Goal: Task Accomplishment & Management: Manage account settings

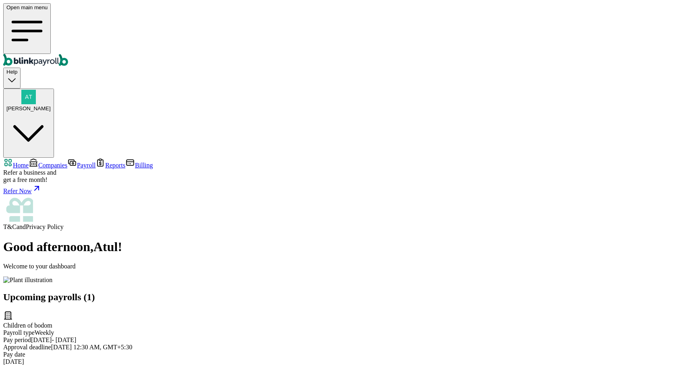
click at [433, 15] on div "Open main menu Help Atul Chauhan" at bounding box center [344, 80] width 682 height 155
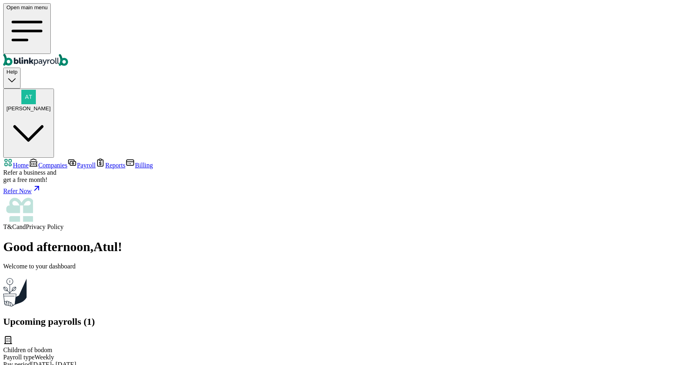
click at [55, 162] on link "Companies" at bounding box center [48, 165] width 39 height 7
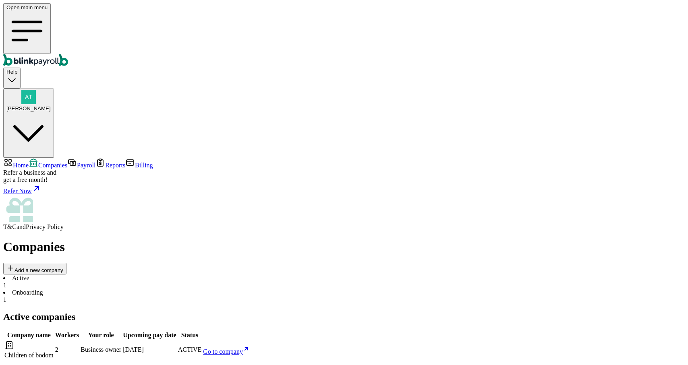
click at [243, 348] on span "Go to company" at bounding box center [223, 351] width 40 height 7
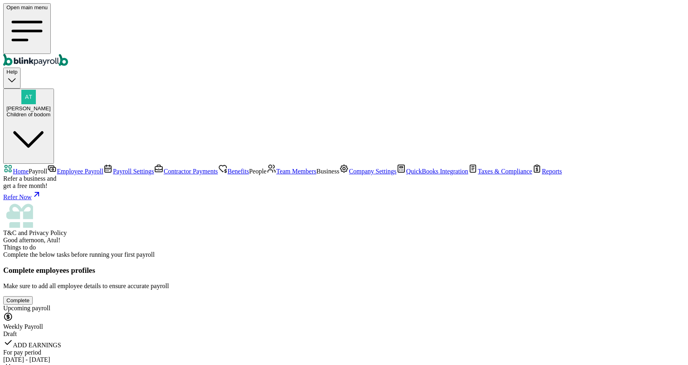
click at [113, 168] on span "Payroll Settings" at bounding box center [133, 171] width 41 height 7
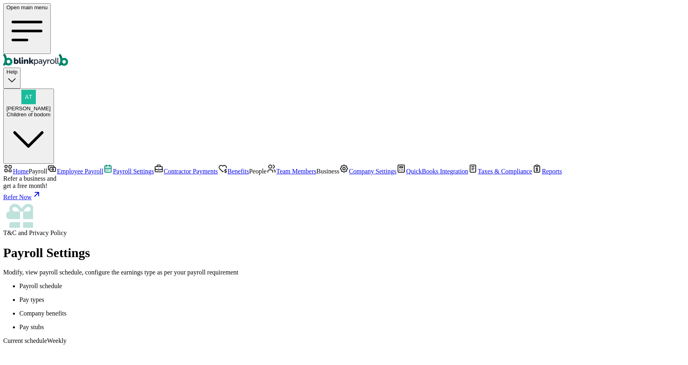
click at [57, 168] on span "Employee Payroll" at bounding box center [80, 171] width 46 height 7
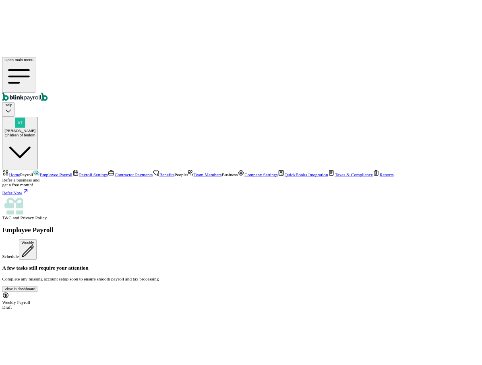
scroll to position [6, 0]
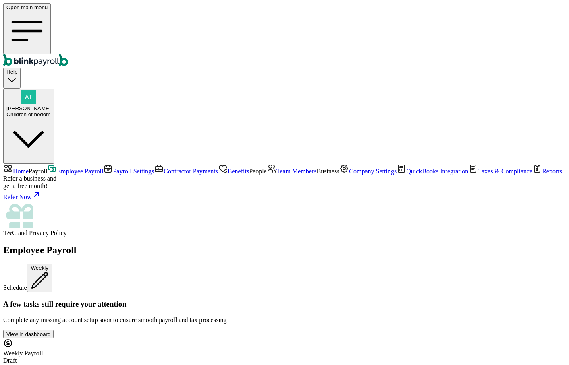
click at [276, 168] on span "Team Members" at bounding box center [296, 171] width 40 height 7
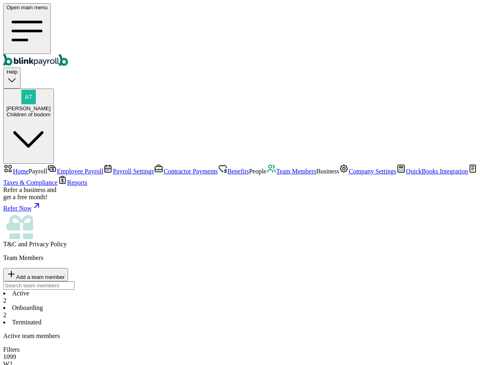
click at [177, 305] on li "Onboarding 2" at bounding box center [241, 312] width 476 height 15
click at [227, 319] on li "Terminated" at bounding box center [241, 322] width 476 height 7
click at [195, 305] on li "Onboarding 2" at bounding box center [241, 312] width 476 height 15
click at [113, 168] on span "Payroll Settings" at bounding box center [133, 171] width 41 height 7
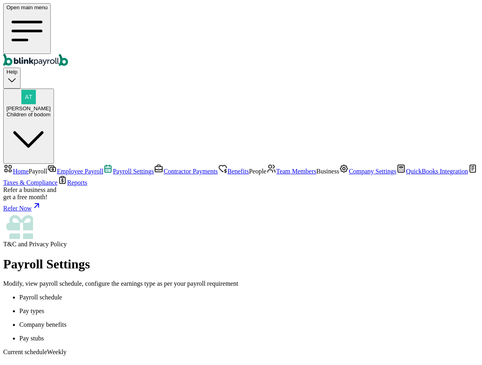
scroll to position [73, 0]
click at [4, 164] on nav "Home Payroll Employee Payroll Payroll Settings Contractor Payments Benefits Peo…" at bounding box center [241, 206] width 476 height 84
click at [276, 168] on span "Team Members" at bounding box center [296, 171] width 40 height 7
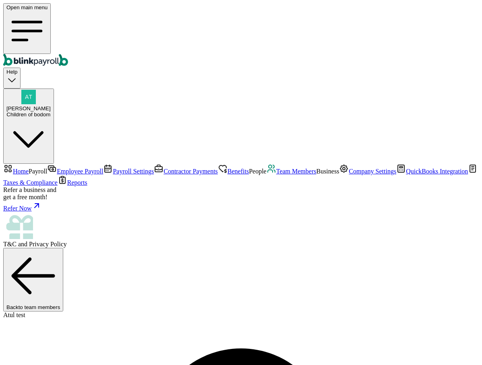
select select "pay_period"
select select "2"
drag, startPoint x: 355, startPoint y: 310, endPoint x: 358, endPoint y: 313, distance: 4.3
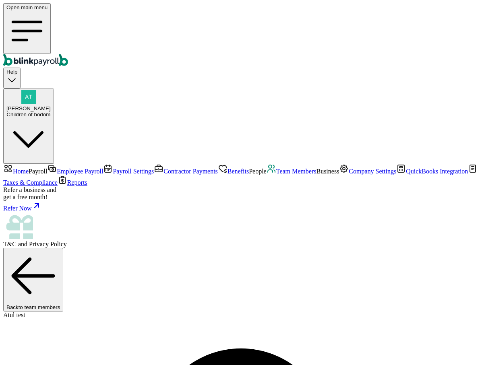
type input "3"
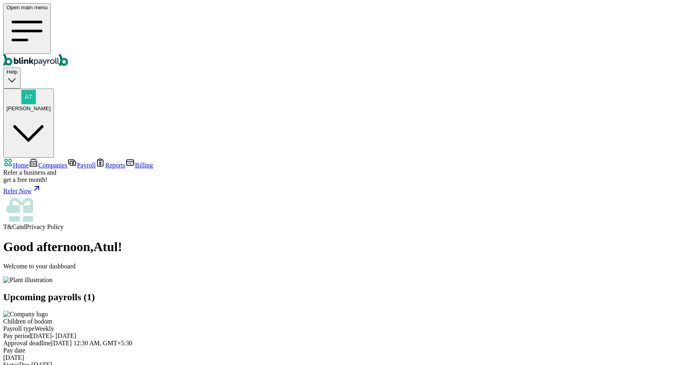
click at [42, 162] on span "Companies" at bounding box center [52, 165] width 29 height 7
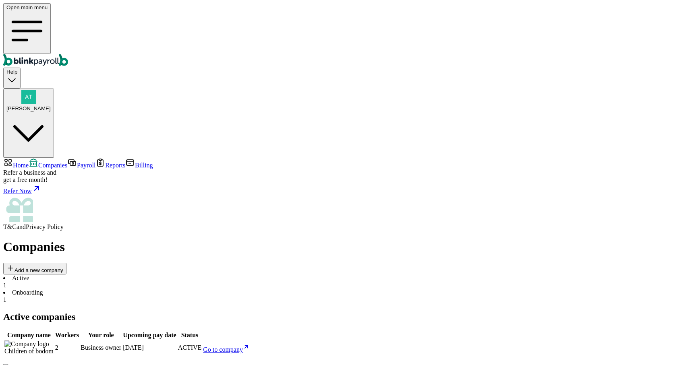
click at [243, 346] on span "Go to company" at bounding box center [223, 349] width 40 height 7
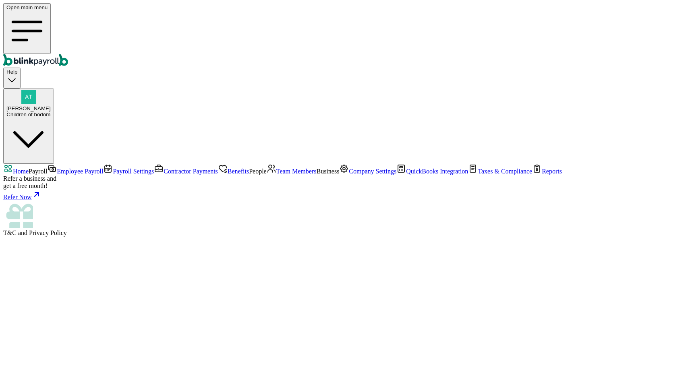
click at [60, 168] on span "Employee Payroll" at bounding box center [80, 171] width 46 height 7
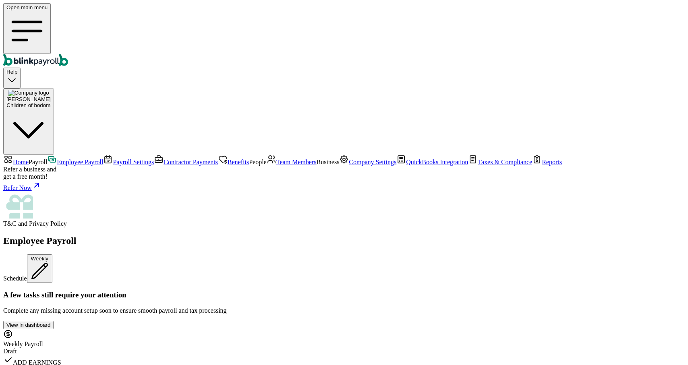
click at [276, 163] on span "Team Members" at bounding box center [296, 162] width 40 height 7
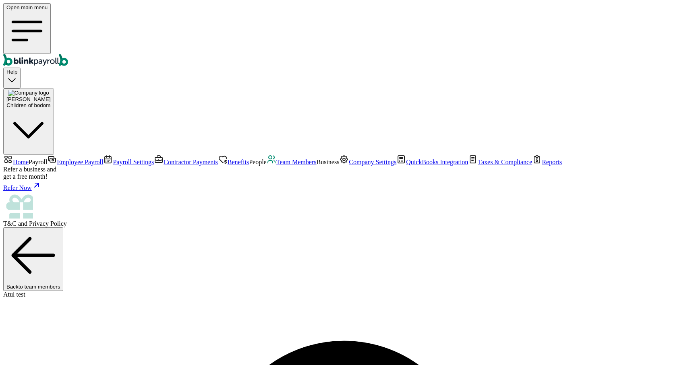
drag, startPoint x: 221, startPoint y: 218, endPoint x: 310, endPoint y: 220, distance: 89.4
copy span "atul+00876@blinkpayroll.com"
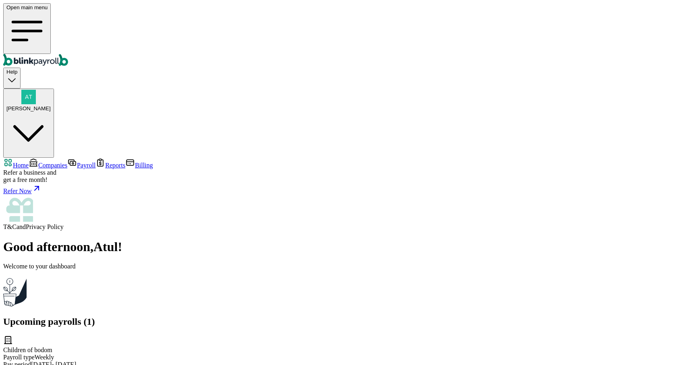
click at [54, 162] on span "Companies" at bounding box center [52, 165] width 29 height 7
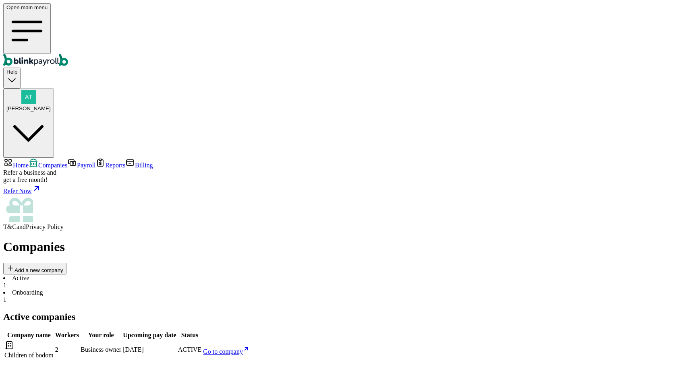
click at [243, 348] on span "Go to company" at bounding box center [223, 351] width 40 height 7
click at [179, 289] on li "Onboarding 1" at bounding box center [344, 296] width 682 height 15
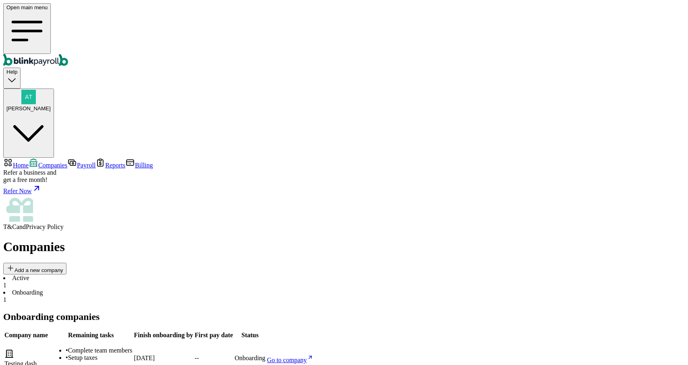
click at [307, 357] on span "Go to company" at bounding box center [287, 360] width 40 height 7
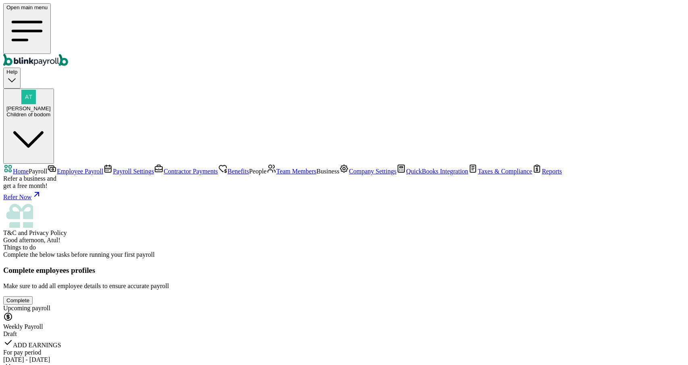
click at [349, 175] on span "Company Settings" at bounding box center [373, 171] width 48 height 7
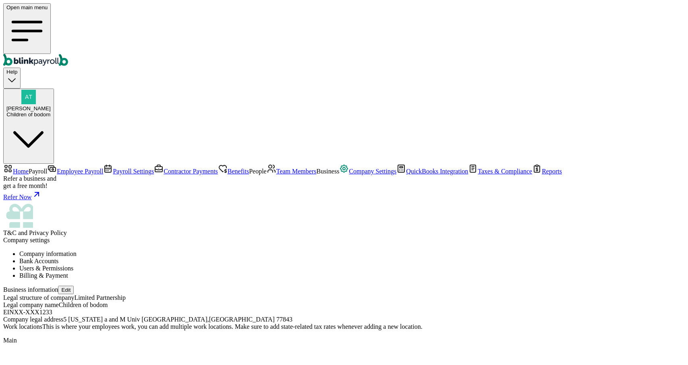
click at [74, 286] on button "Edit" at bounding box center [66, 290] width 16 height 8
select select "Limited Partnership"
click at [74, 286] on button "Edit" at bounding box center [66, 290] width 16 height 8
select select "Limited Partnership"
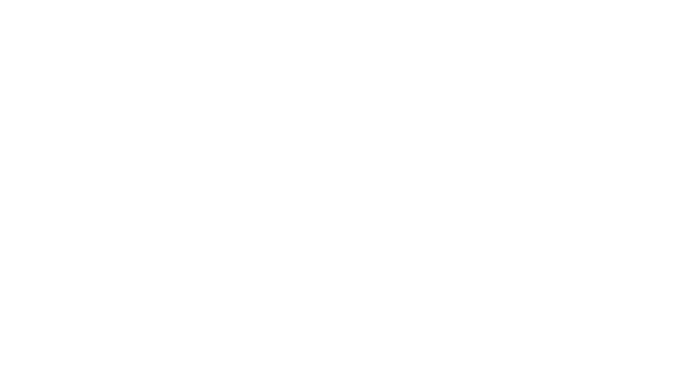
select select "Limited Partnership"
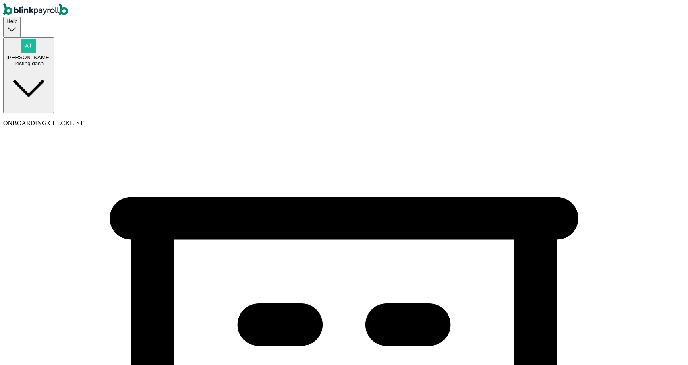
select select "Arts or Entertainment or Recreation"
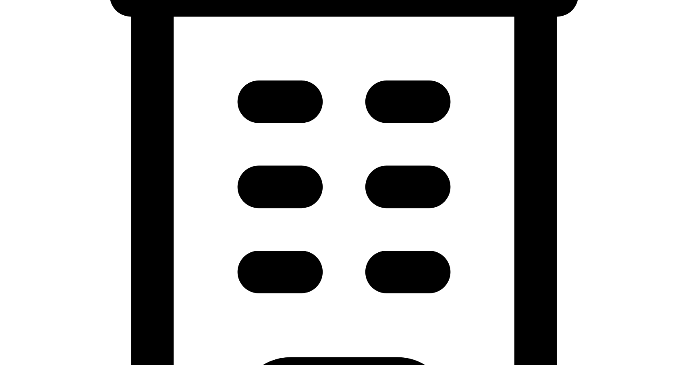
scroll to position [215, 0]
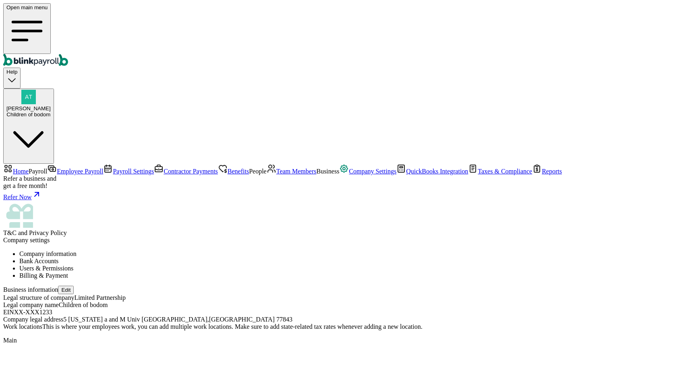
select select "Limited Partnership"
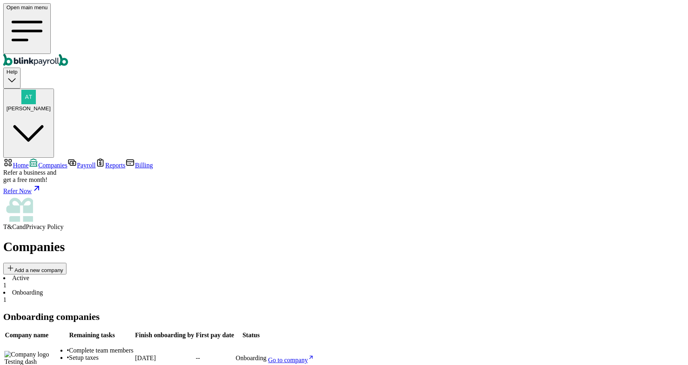
click at [125, 275] on li "Active 1" at bounding box center [344, 282] width 682 height 15
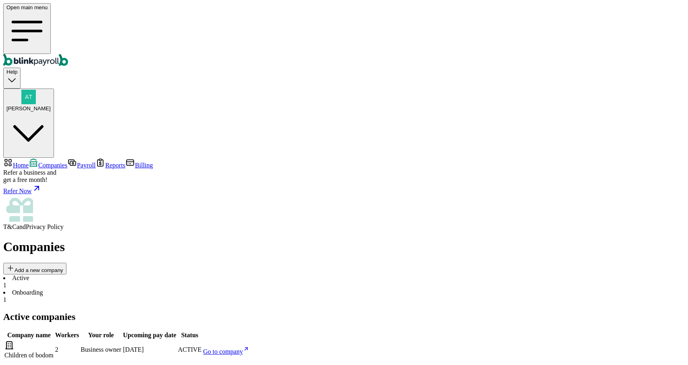
click at [162, 289] on li "Onboarding 1" at bounding box center [344, 296] width 682 height 15
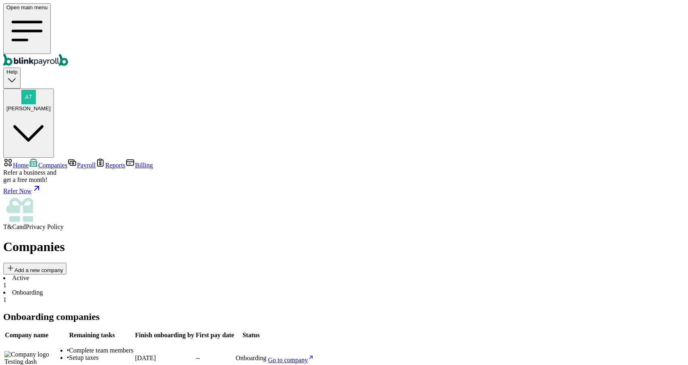
click at [137, 275] on li "Active 1" at bounding box center [344, 282] width 682 height 15
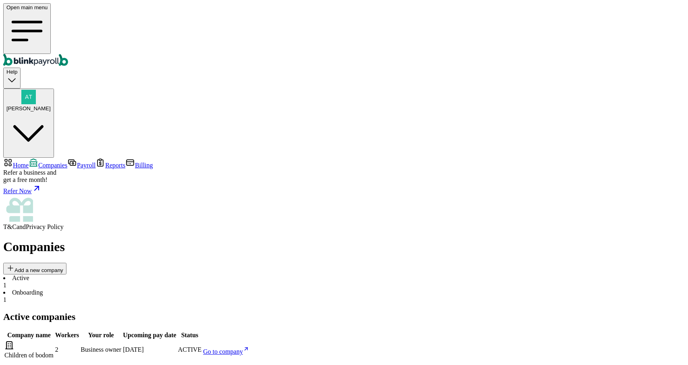
click at [175, 289] on li "Onboarding 1" at bounding box center [344, 296] width 682 height 15
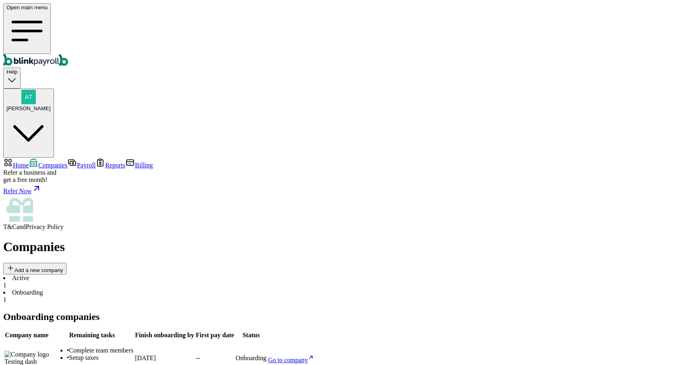
click at [137, 275] on li "Active 1" at bounding box center [344, 282] width 682 height 15
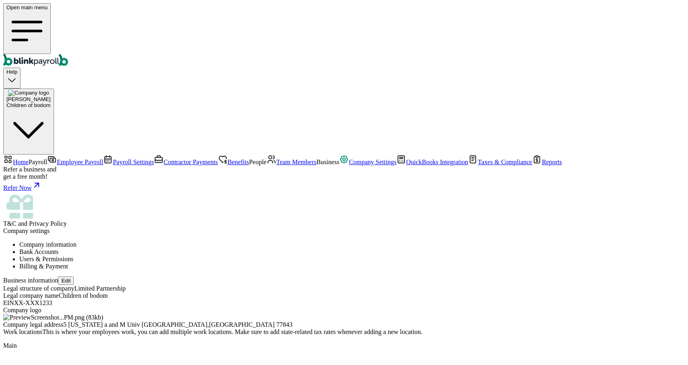
click at [74, 277] on button "Edit" at bounding box center [66, 281] width 16 height 8
select select "Limited Partnership"
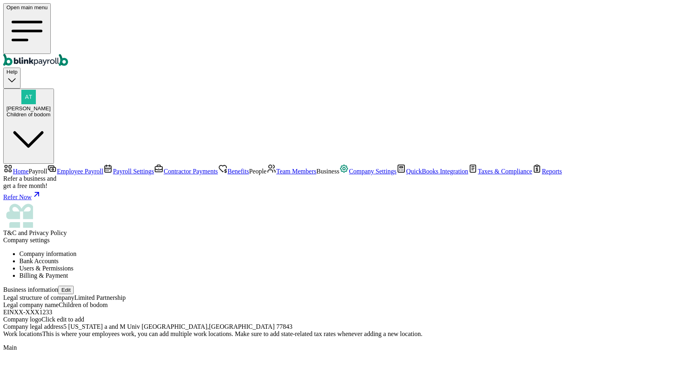
click at [348, 316] on div "Company logo Click edit to add" at bounding box center [344, 319] width 682 height 7
click at [84, 316] on span "Click edit to add" at bounding box center [62, 319] width 43 height 7
click at [74, 286] on button "Edit" at bounding box center [66, 290] width 16 height 8
select select "Limited Partnership"
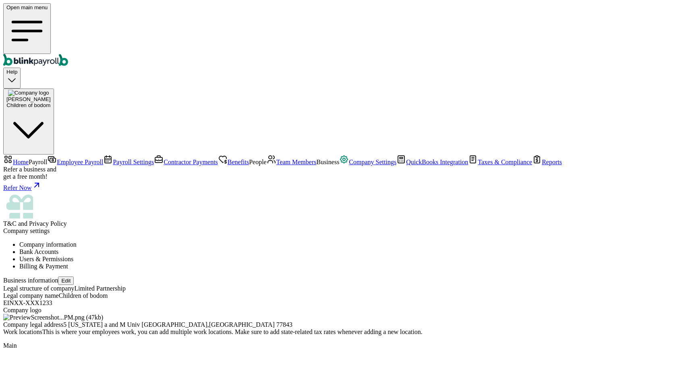
click at [276, 164] on span "Team Members" at bounding box center [296, 162] width 40 height 7
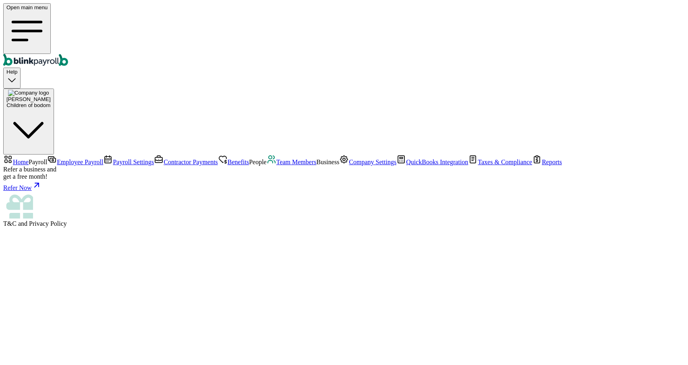
click at [503, 228] on main at bounding box center [344, 238] width 682 height 20
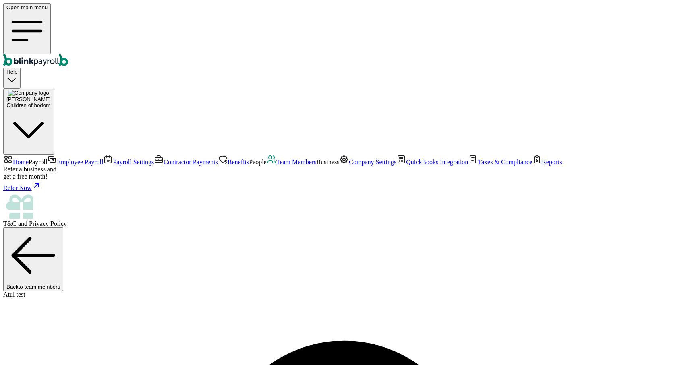
drag, startPoint x: 214, startPoint y: 219, endPoint x: 323, endPoint y: 219, distance: 108.8
copy span "atul+00876@blinkpayroll.com"
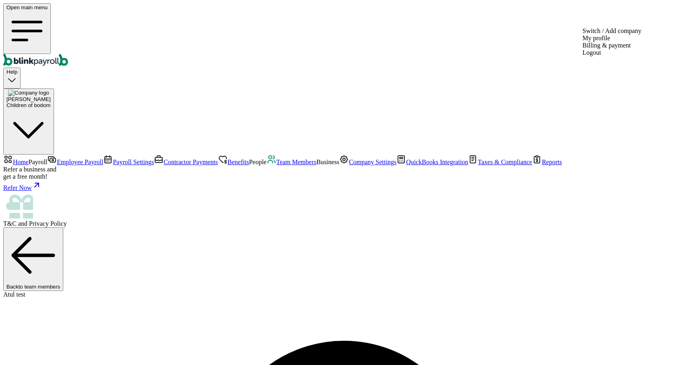
click at [51, 90] on div "Atul Chauhan Children of bodom" at bounding box center [28, 99] width 44 height 19
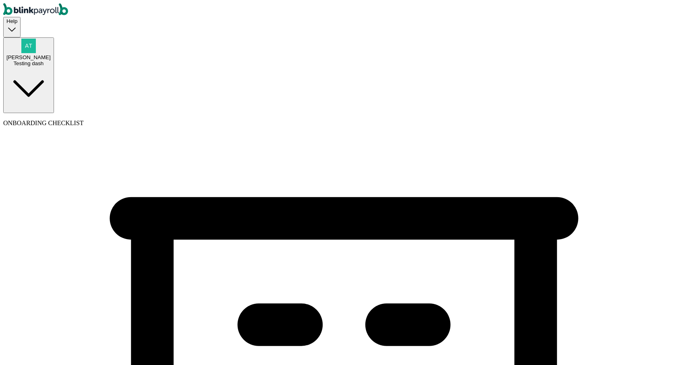
select select "Limited Partnership"
select select "Arts or Entertainment or Recreation"
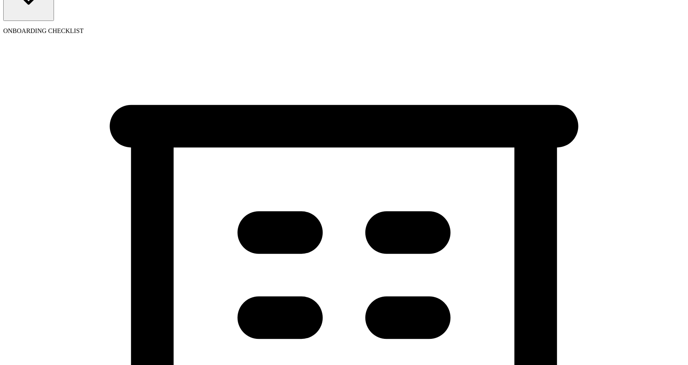
scroll to position [84, 0]
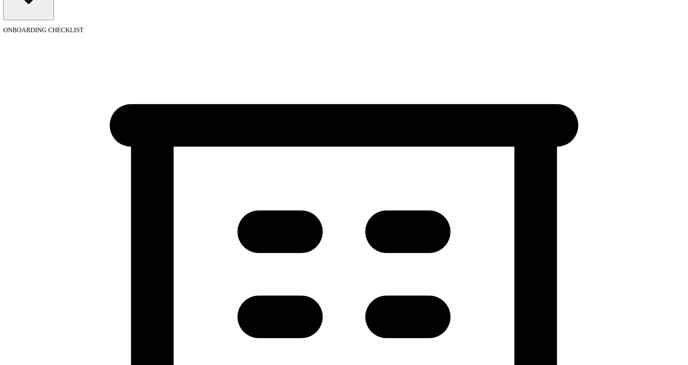
select select
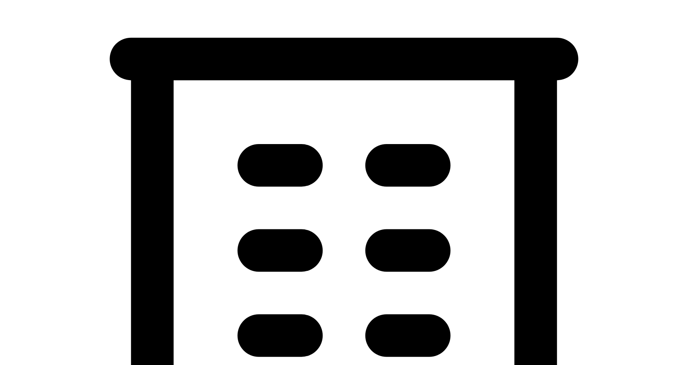
select select "Limited Partnership"
select select "Arts or Entertainment or Recreation"
type input "Little Elm"
type input "[GEOGRAPHIC_DATA]"
type input "75068"
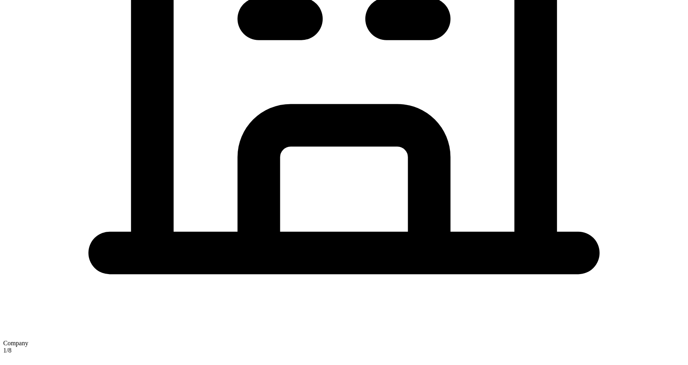
scroll to position [491, 0]
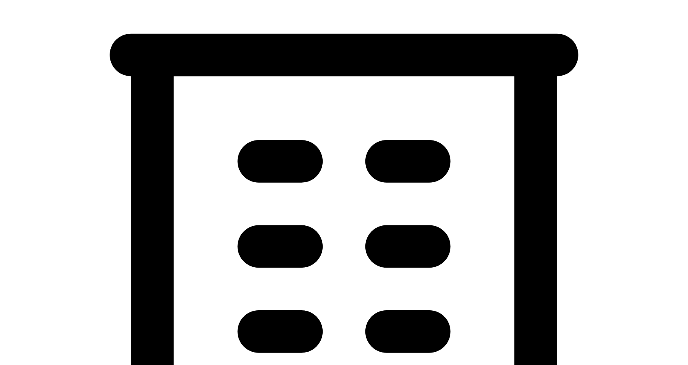
scroll to position [0, 0]
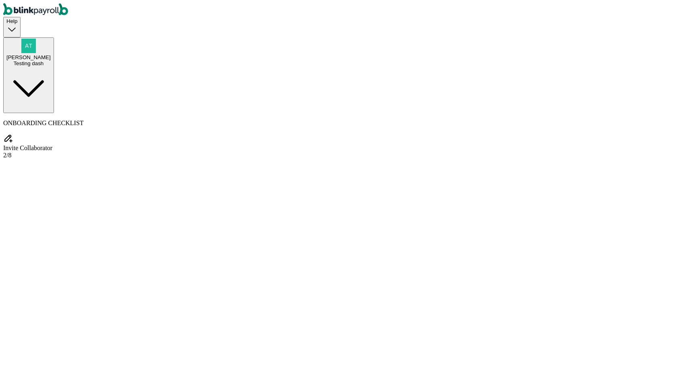
select select "Limited Partnership"
select select "Arts or Entertainment or Recreation"
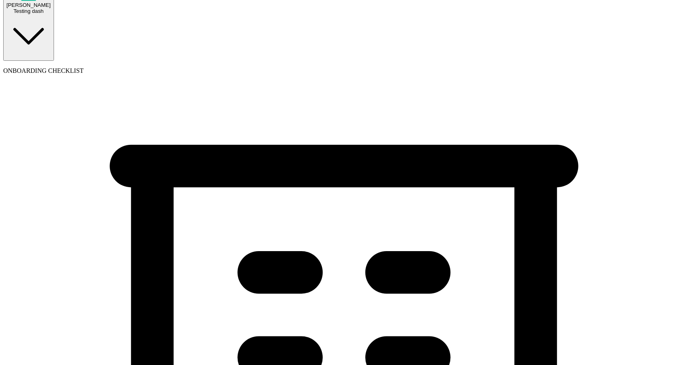
scroll to position [55, 0]
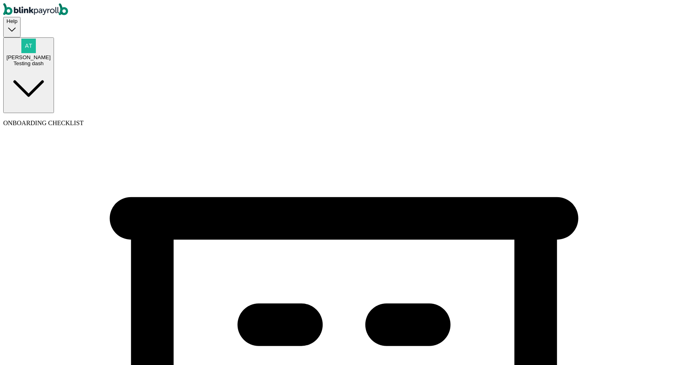
select select "Limited Partnership"
select select "Arts or Entertainment or Recreation"
